Goal: Task Accomplishment & Management: Use online tool/utility

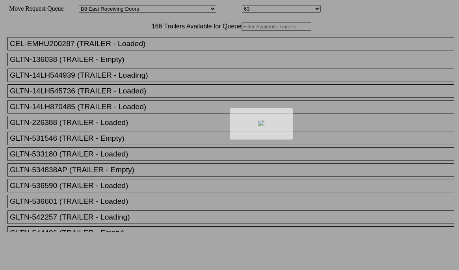
select select "536"
select select "8231"
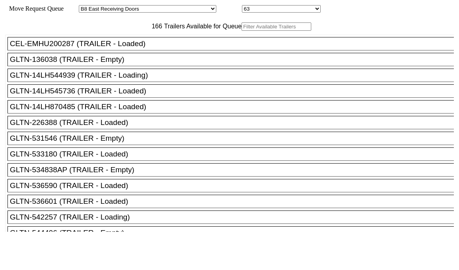
drag, startPoint x: 0, startPoint y: 0, endPoint x: 128, endPoint y: 46, distance: 135.8
click at [241, 31] on input "text" at bounding box center [276, 26] width 70 height 8
paste input "BMOU6652688"
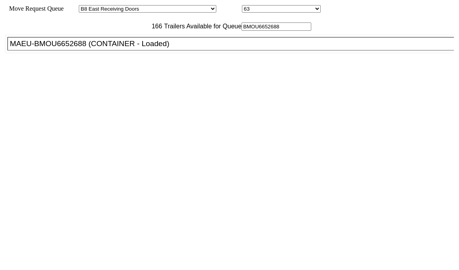
type input "BMOU6652688"
click at [123, 48] on div "MAEU-BMOU6652688 (CONTAINER - Loaded)" at bounding box center [234, 43] width 449 height 9
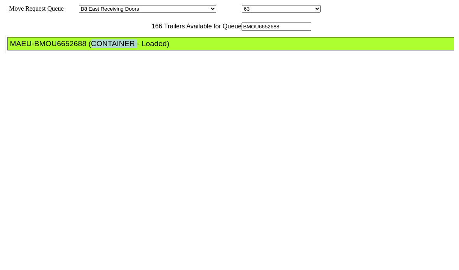
click at [123, 48] on div "MAEU-BMOU6652688 (CONTAINER - Loaded)" at bounding box center [234, 43] width 449 height 9
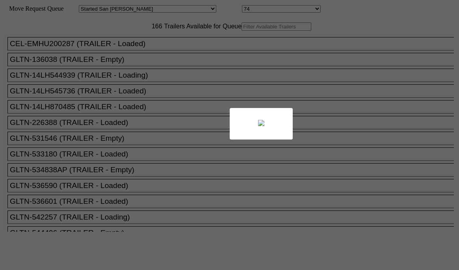
click at [123, 46] on div at bounding box center [229, 135] width 459 height 270
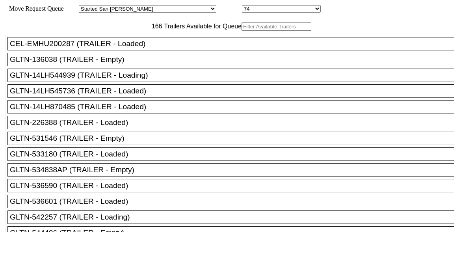
click at [241, 31] on input "text" at bounding box center [276, 26] width 70 height 8
paste input "170413"
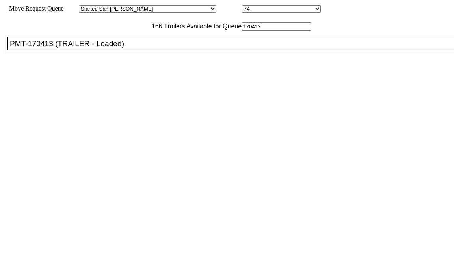
type input "170413"
click at [121, 50] on li "PMT-170413 (TRAILER - Loaded)" at bounding box center [233, 43] width 453 height 13
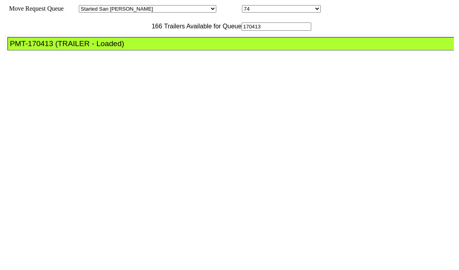
click at [123, 48] on div "PMT-170413 (TRAILER - Loaded)" at bounding box center [234, 43] width 449 height 9
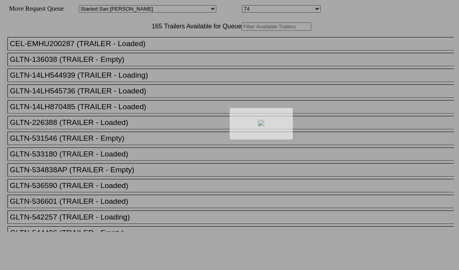
click at [158, 43] on div at bounding box center [229, 135] width 459 height 270
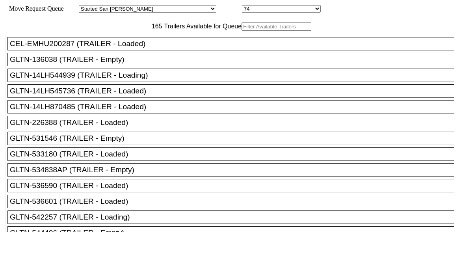
click at [241, 31] on input "text" at bounding box center [276, 26] width 70 height 8
paste input "STTU431935"
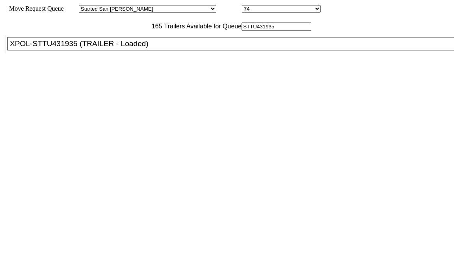
type input "STTU431935"
click at [122, 48] on div "XPOL-STTU431935 (TRAILER - Loaded)" at bounding box center [234, 43] width 449 height 9
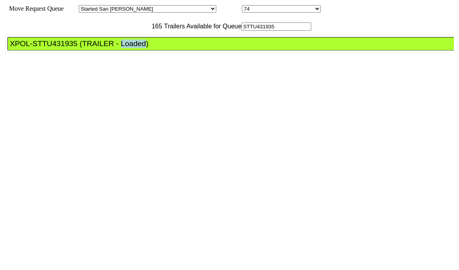
click at [122, 48] on div "XPOL-STTU431935 (TRAILER - Loaded)" at bounding box center [234, 43] width 449 height 9
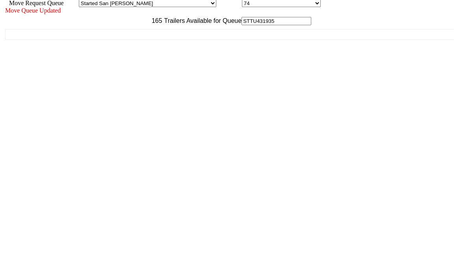
scroll to position [7, 0]
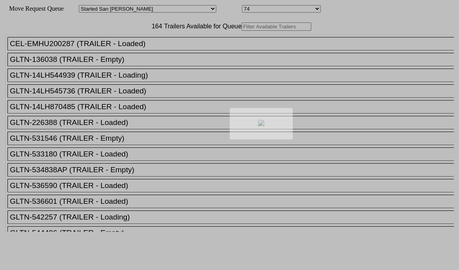
click at [169, 49] on div at bounding box center [229, 135] width 459 height 270
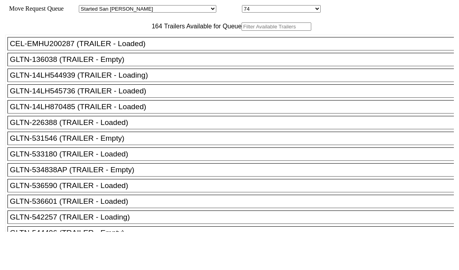
click at [241, 31] on input "text" at bounding box center [276, 26] width 70 height 8
paste input "226388"
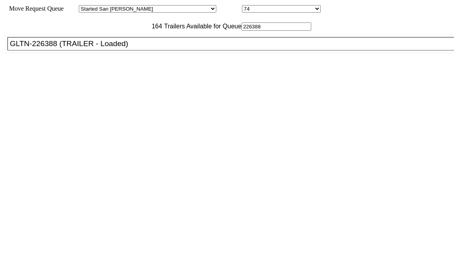
type input "226388"
click at [143, 53] on ul "CEL-EMHU200287 (TRAILER - Loaded) GLTN-136038 (TRAILER - Empty) GLTN-14LH544939…" at bounding box center [229, 44] width 449 height 19
click at [144, 48] on div "GLTN-226388 (TRAILER - Loaded)" at bounding box center [234, 43] width 449 height 9
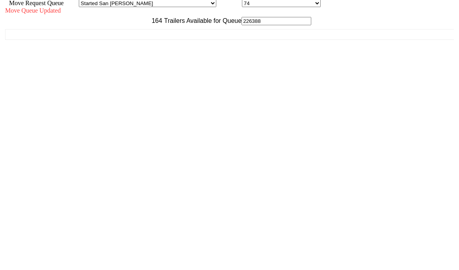
scroll to position [7, 0]
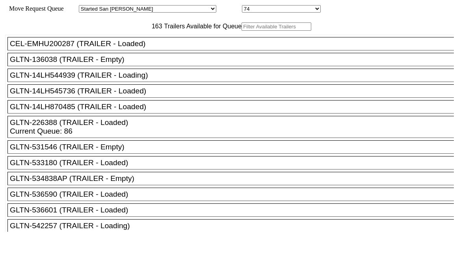
click at [241, 31] on input "text" at bounding box center [276, 26] width 70 height 8
paste input "TA228687"
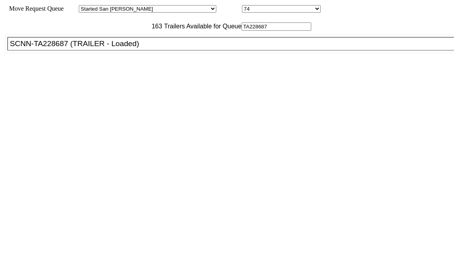
type input "TA228687"
click at [143, 50] on li "SCNN-TA228687 (TRAILER - Loaded)" at bounding box center [233, 43] width 453 height 13
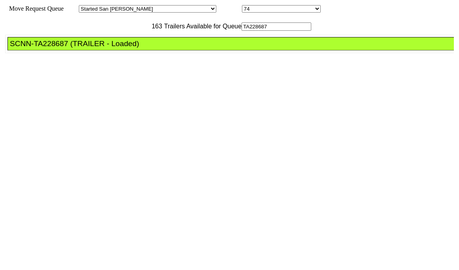
click at [143, 50] on li "SCNN-TA228687 (TRAILER - Loaded)" at bounding box center [233, 43] width 453 height 13
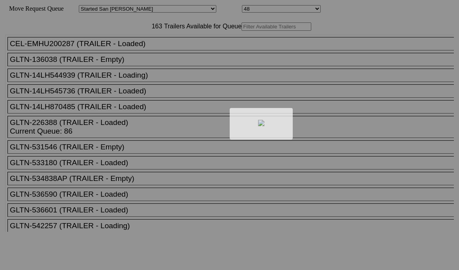
click at [154, 46] on div at bounding box center [229, 135] width 459 height 270
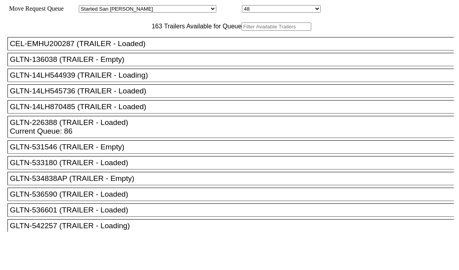
paste input "190056"
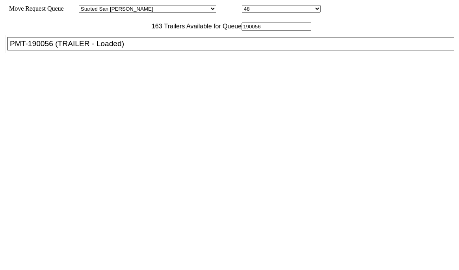
type input "190056"
click at [145, 50] on li "PMT-190056 (TRAILER - Loaded)" at bounding box center [233, 43] width 453 height 13
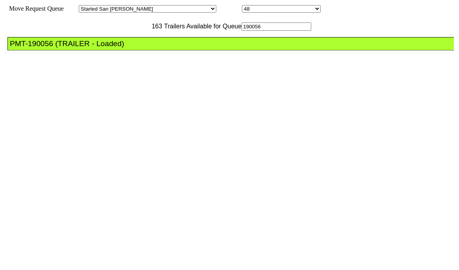
click at [145, 50] on li "PMT-190056 (TRAILER - Loaded)" at bounding box center [233, 43] width 453 height 13
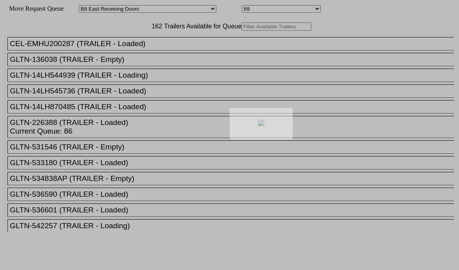
select select "536"
select select "8237"
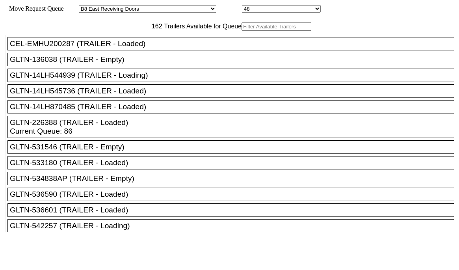
click at [241, 31] on input "text" at bounding box center [276, 26] width 70 height 8
paste input "HMMU4455857"
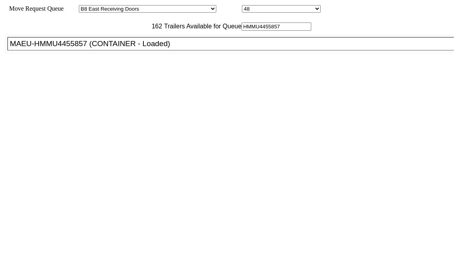
type input "HMMU4455857"
click at [124, 48] on div "MAEU-HMMU4455857 (CONTAINER - Loaded)" at bounding box center [234, 43] width 449 height 9
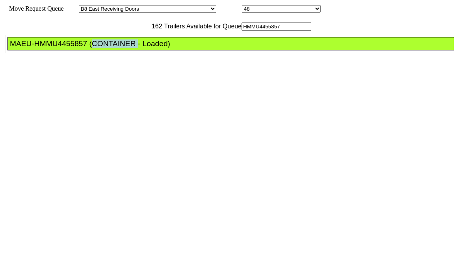
drag, startPoint x: 124, startPoint y: 62, endPoint x: 388, endPoint y: 175, distance: 287.0
click at [124, 48] on div "MAEU-HMMU4455857 (CONTAINER - Loaded)" at bounding box center [234, 43] width 449 height 9
